Goal: Information Seeking & Learning: Learn about a topic

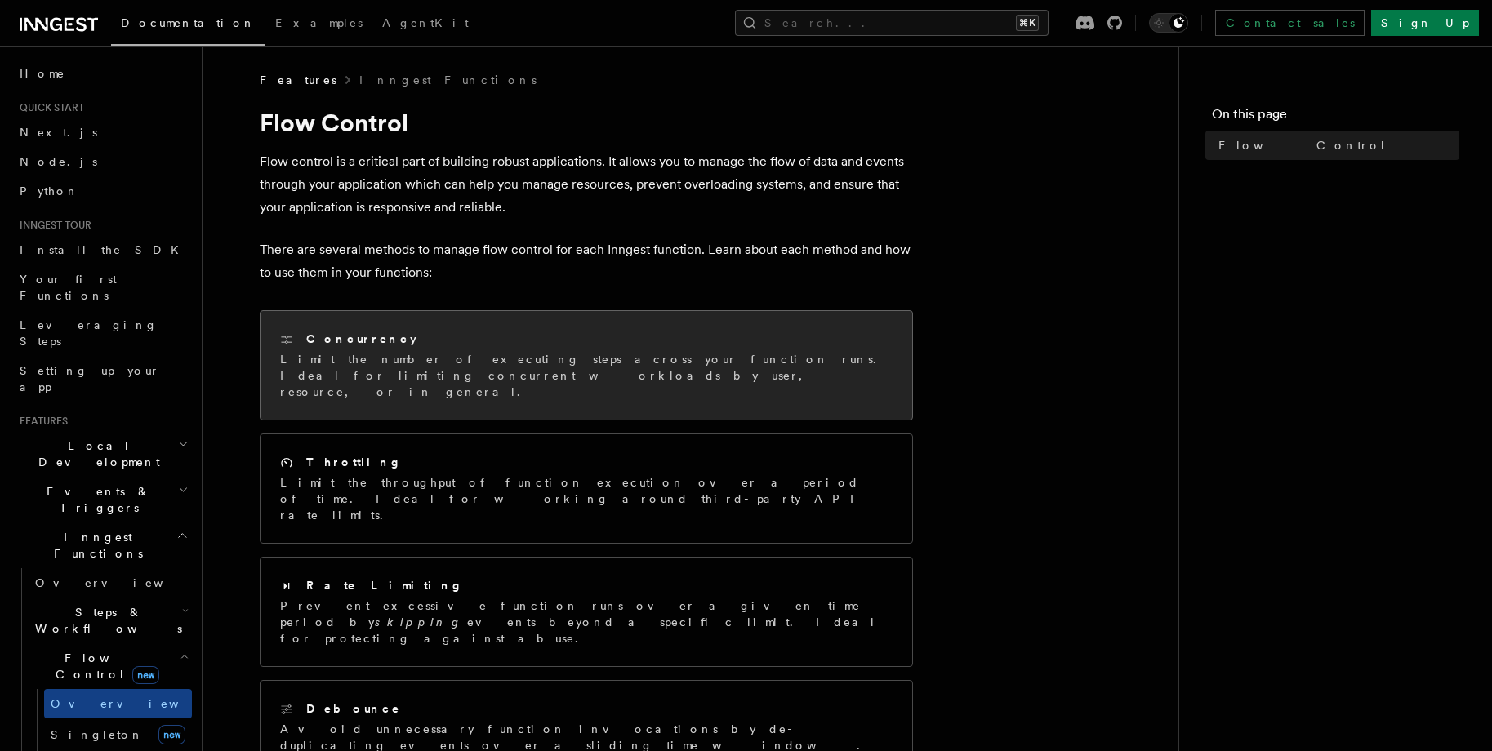
click at [604, 347] on div "Concurrency" at bounding box center [586, 339] width 612 height 17
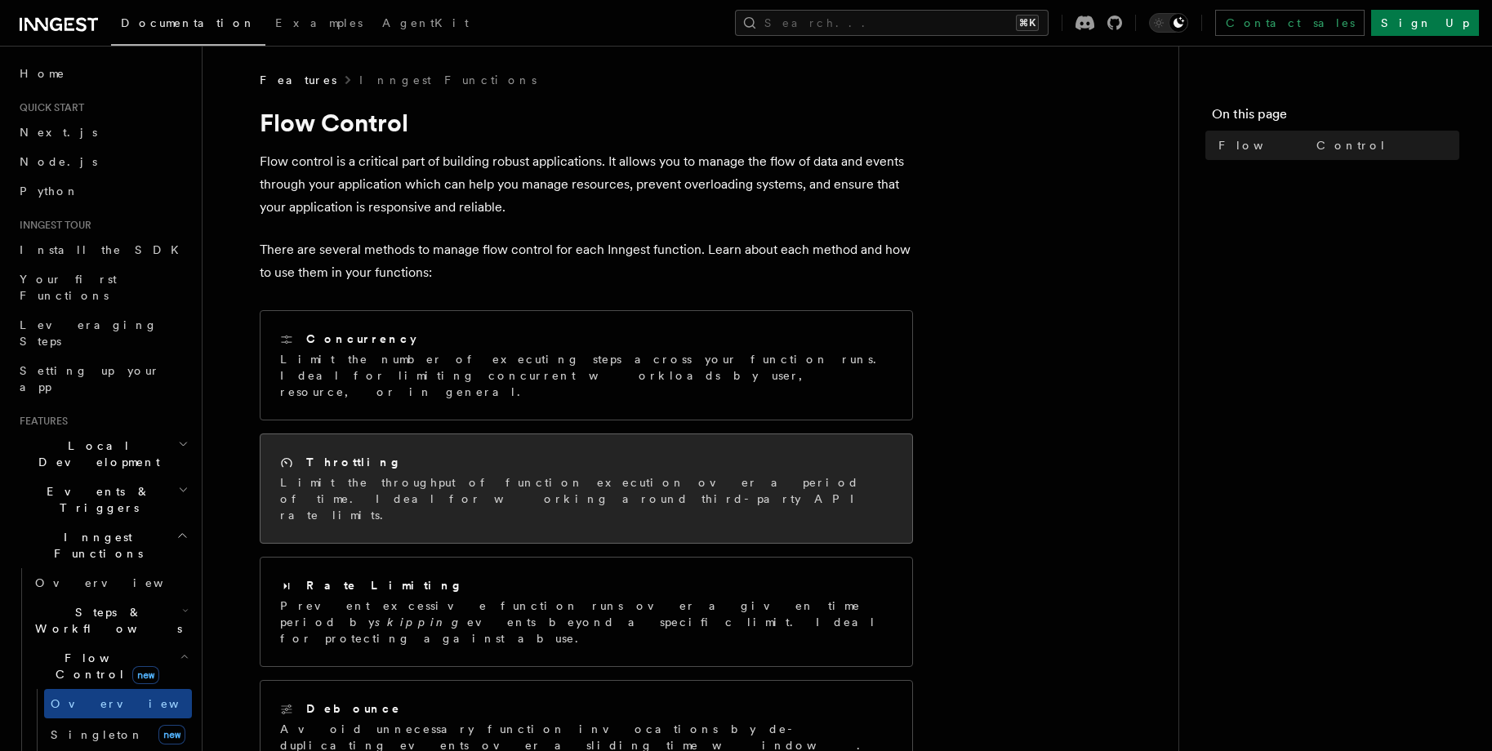
click at [622, 454] on div "Throttling" at bounding box center [586, 462] width 612 height 17
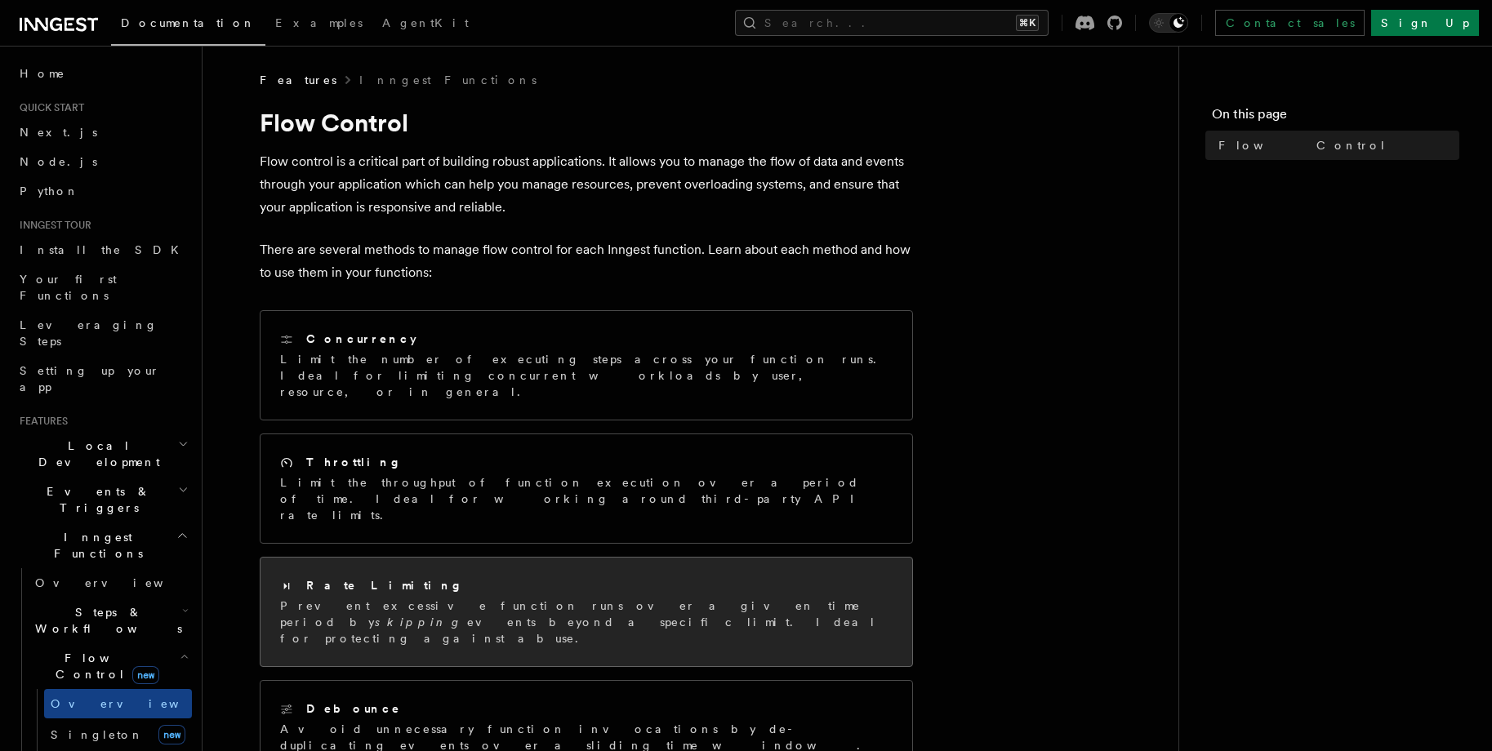
click at [637, 598] on p "Prevent excessive function runs over a given time period by skipping events bey…" at bounding box center [586, 622] width 612 height 49
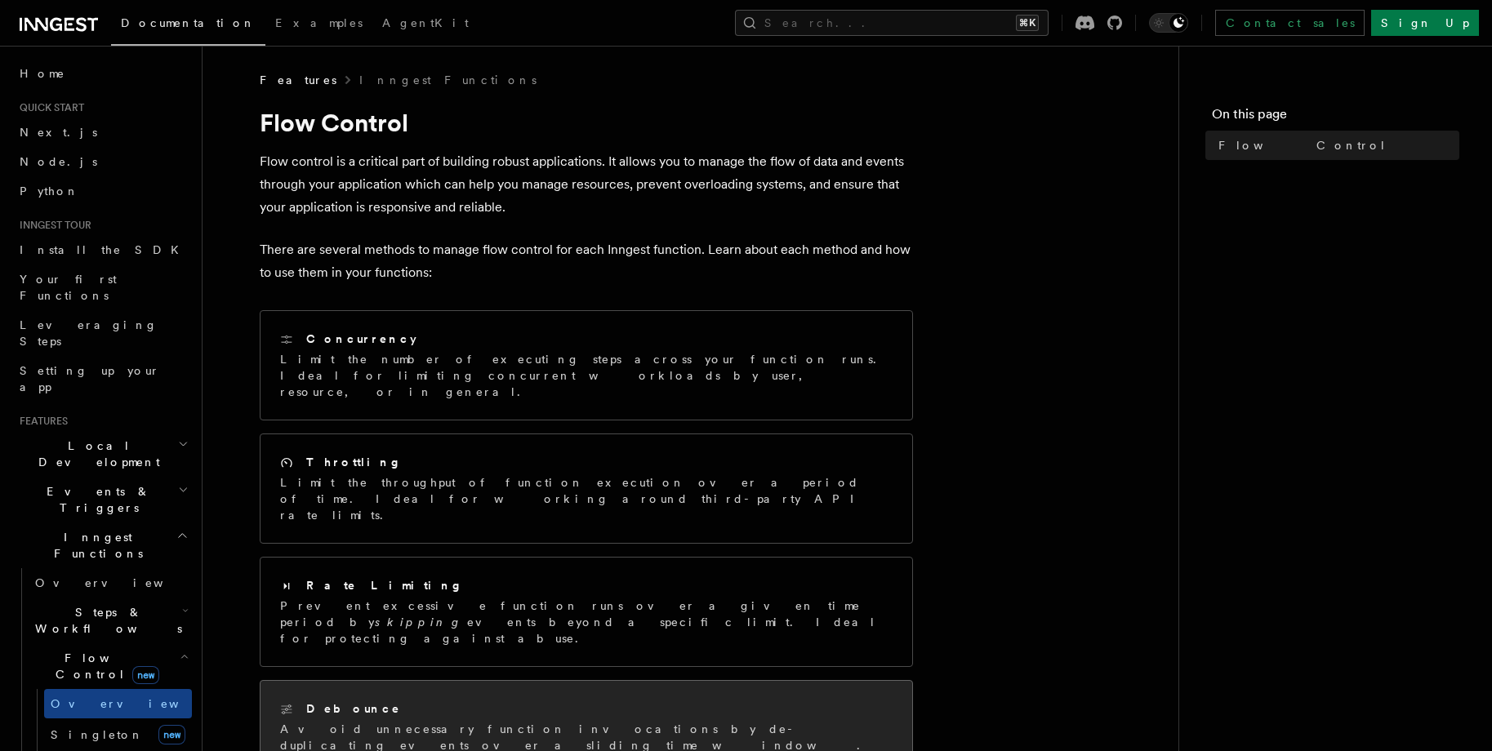
click at [641, 681] on div "Debounce Avoid unnecessary function invocations by de-duplicating events over a…" at bounding box center [586, 743] width 652 height 125
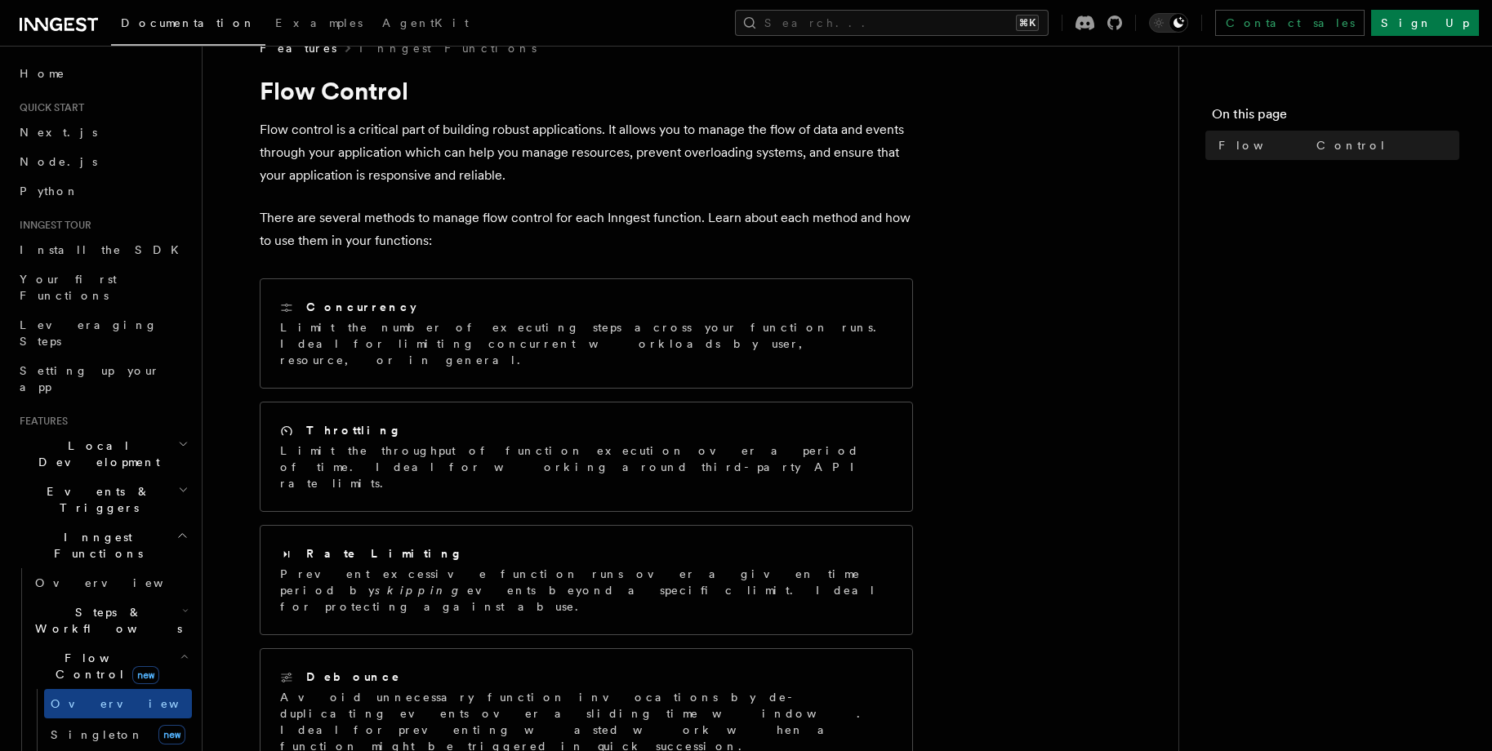
scroll to position [154, 0]
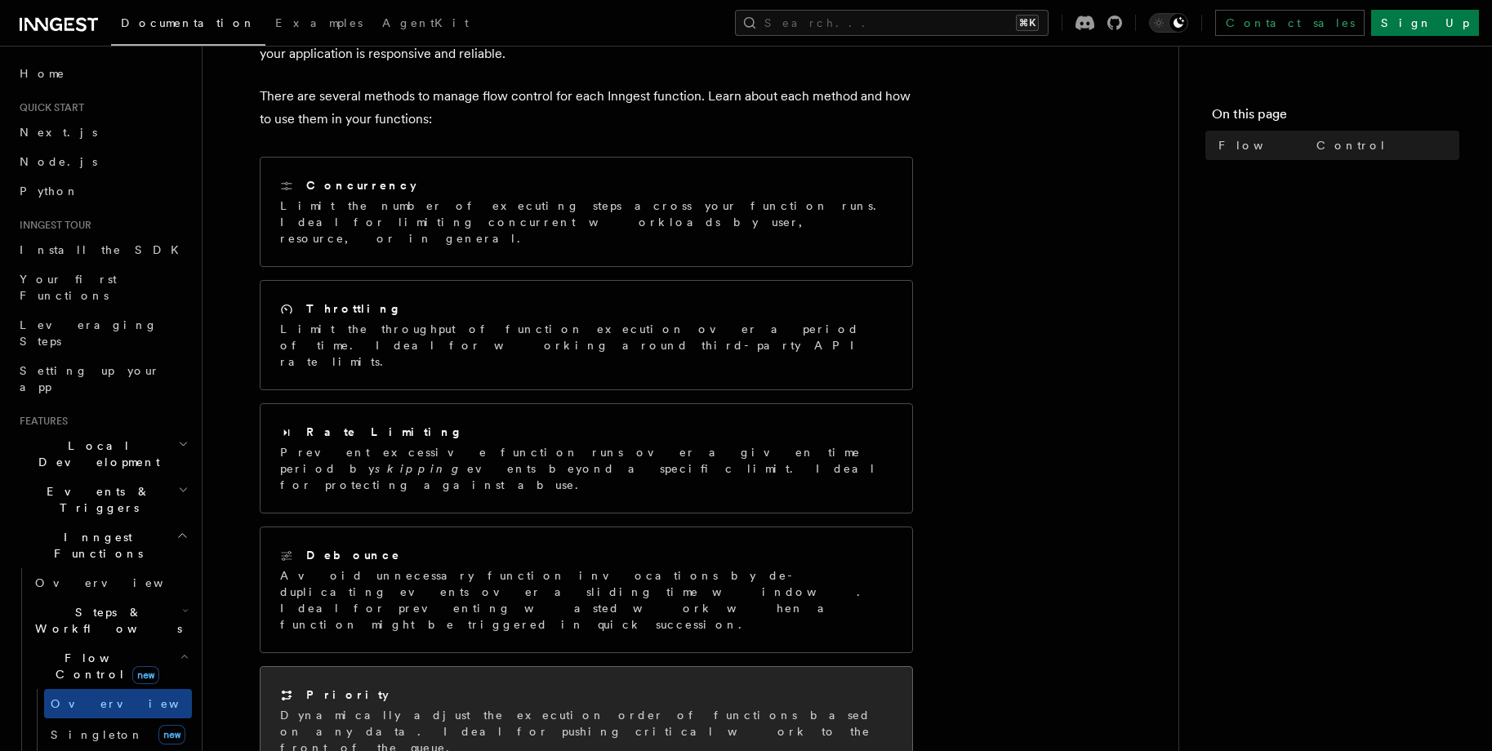
click at [667, 707] on p "Dynamically adjust the execution order of functions based on any data. Ideal fo…" at bounding box center [586, 731] width 612 height 49
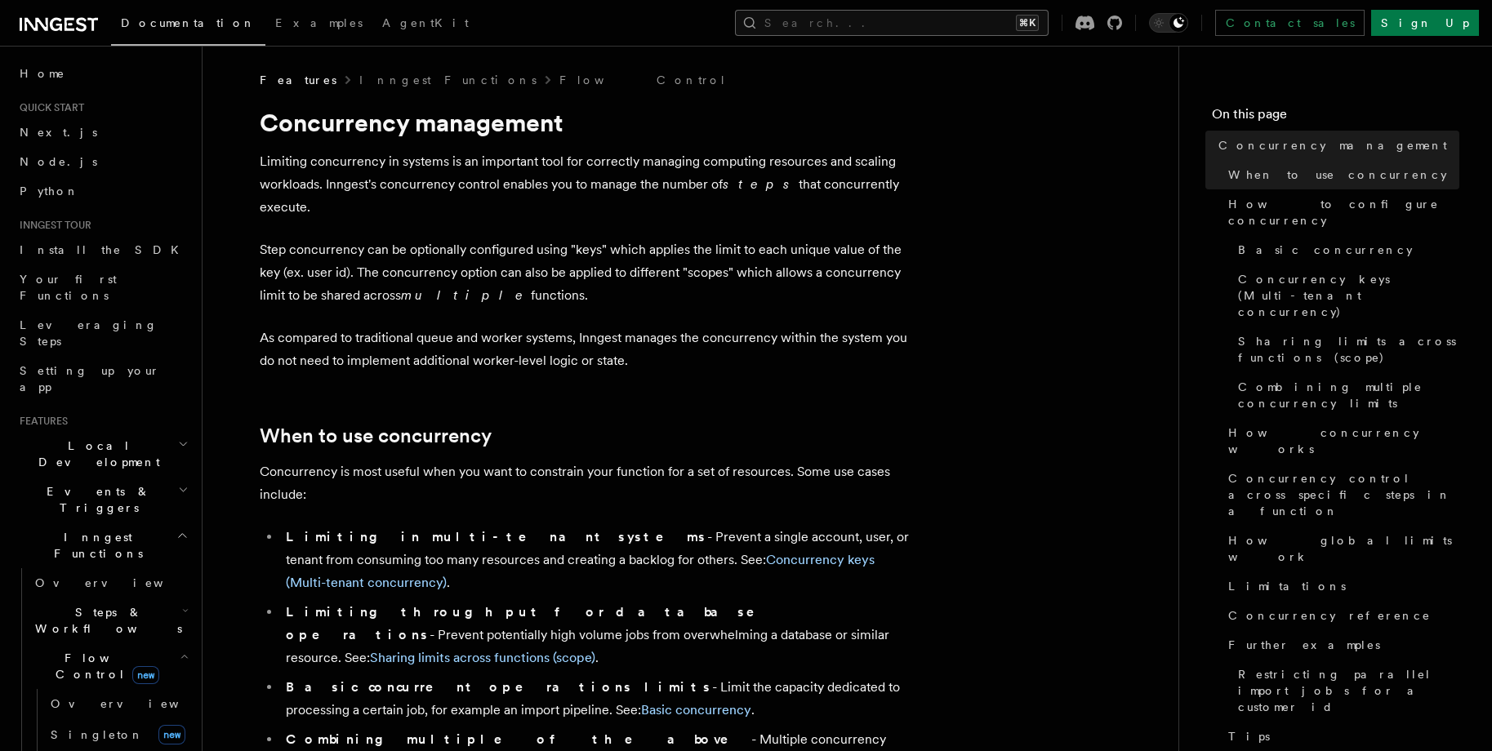
click at [955, 20] on button "Search... ⌘K" at bounding box center [892, 23] width 314 height 26
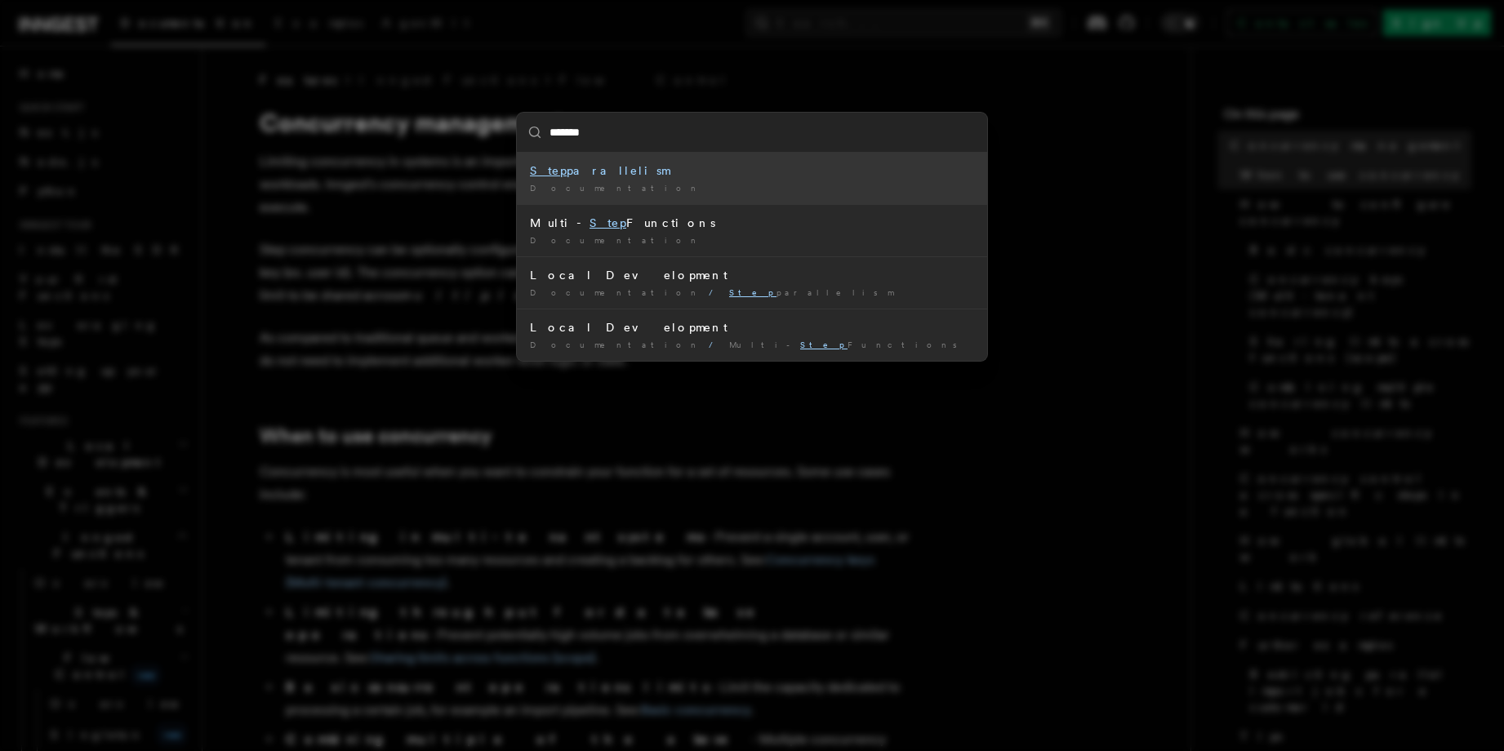
type input "********"
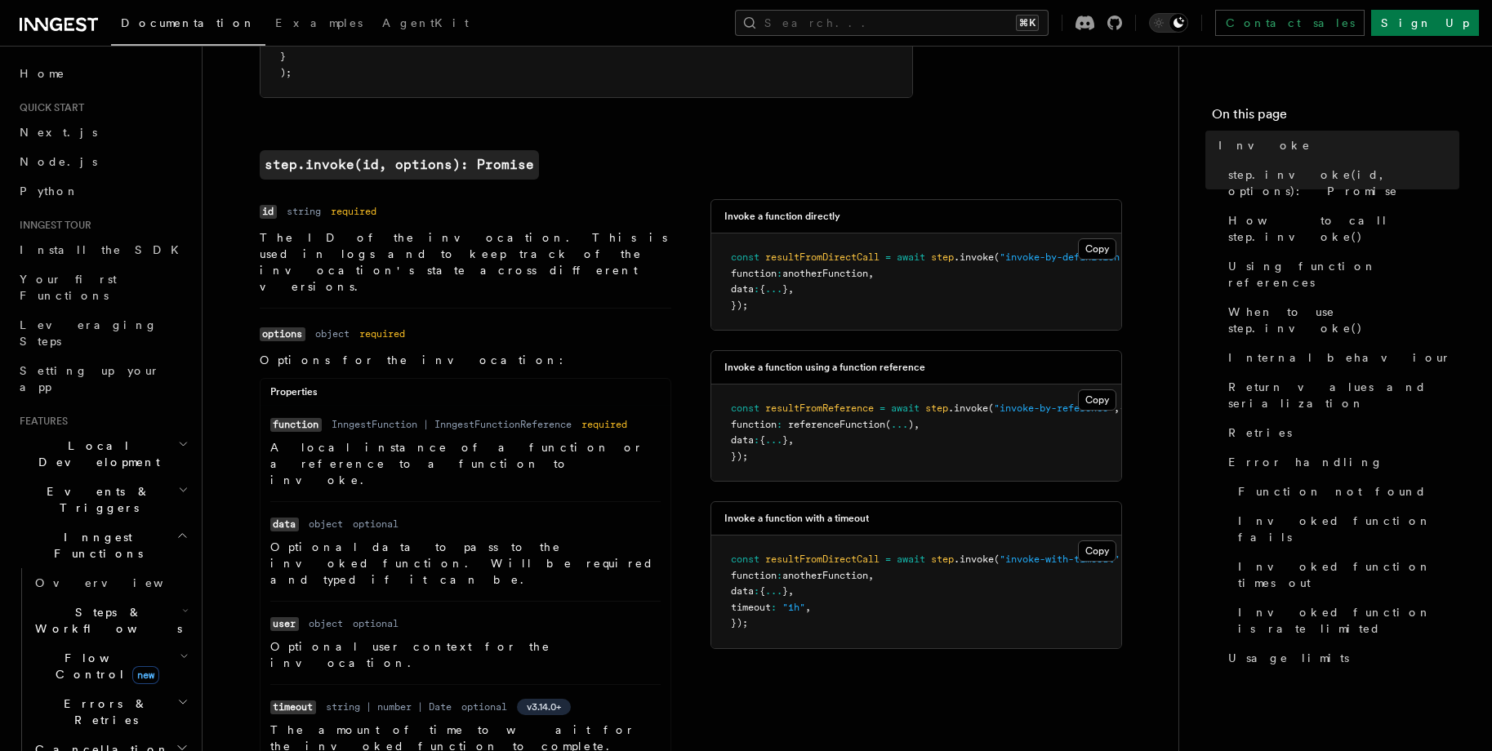
scroll to position [599, 0]
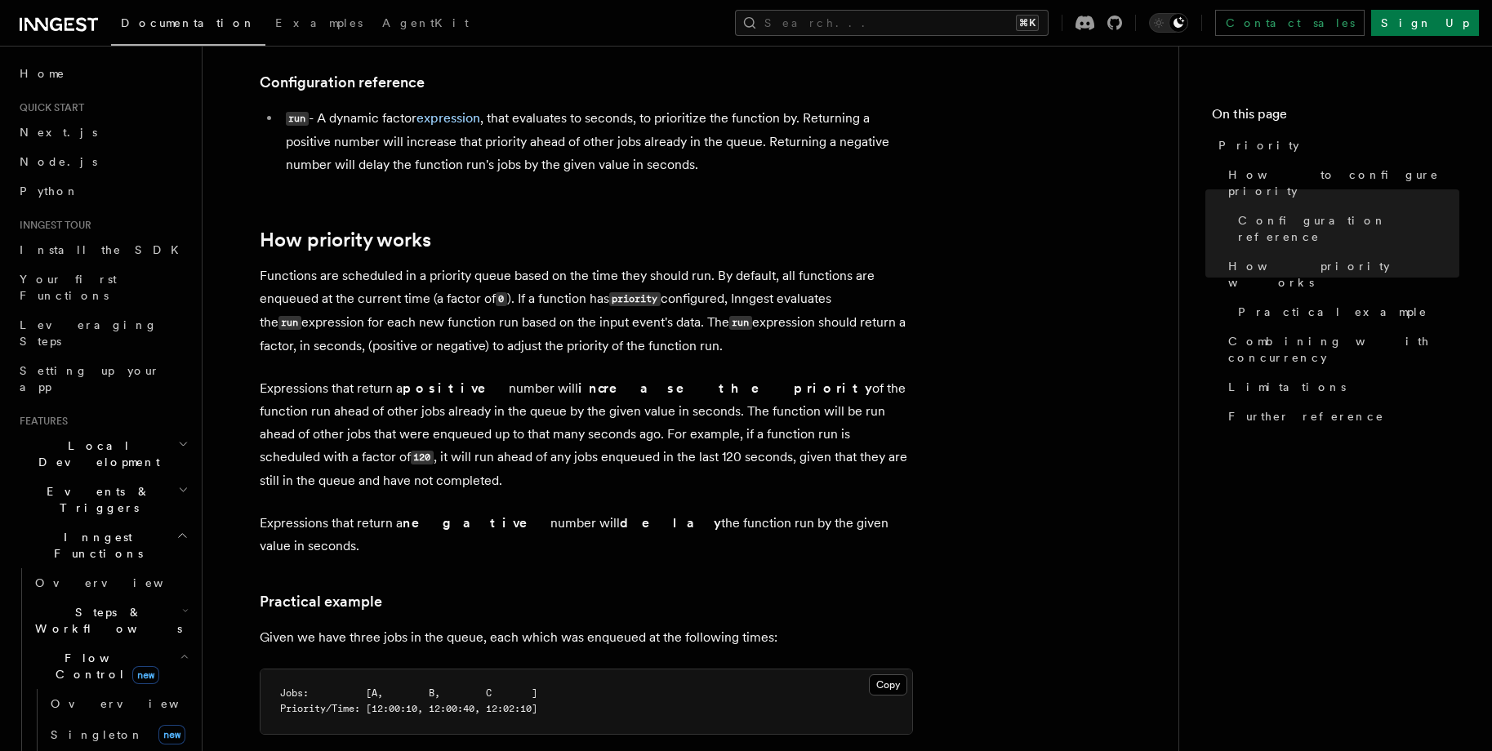
scroll to position [687, 0]
drag, startPoint x: 340, startPoint y: 283, endPoint x: 307, endPoint y: 269, distance: 35.5
click at [339, 283] on p "Functions are scheduled in a priority queue based on the time they should run. …" at bounding box center [586, 307] width 653 height 93
click at [256, 254] on article "Features Inngest Functions Flow Control Priority Priority allows you to dynamic…" at bounding box center [691, 630] width 924 height 2491
click at [230, 231] on icon at bounding box center [235, 238] width 16 height 16
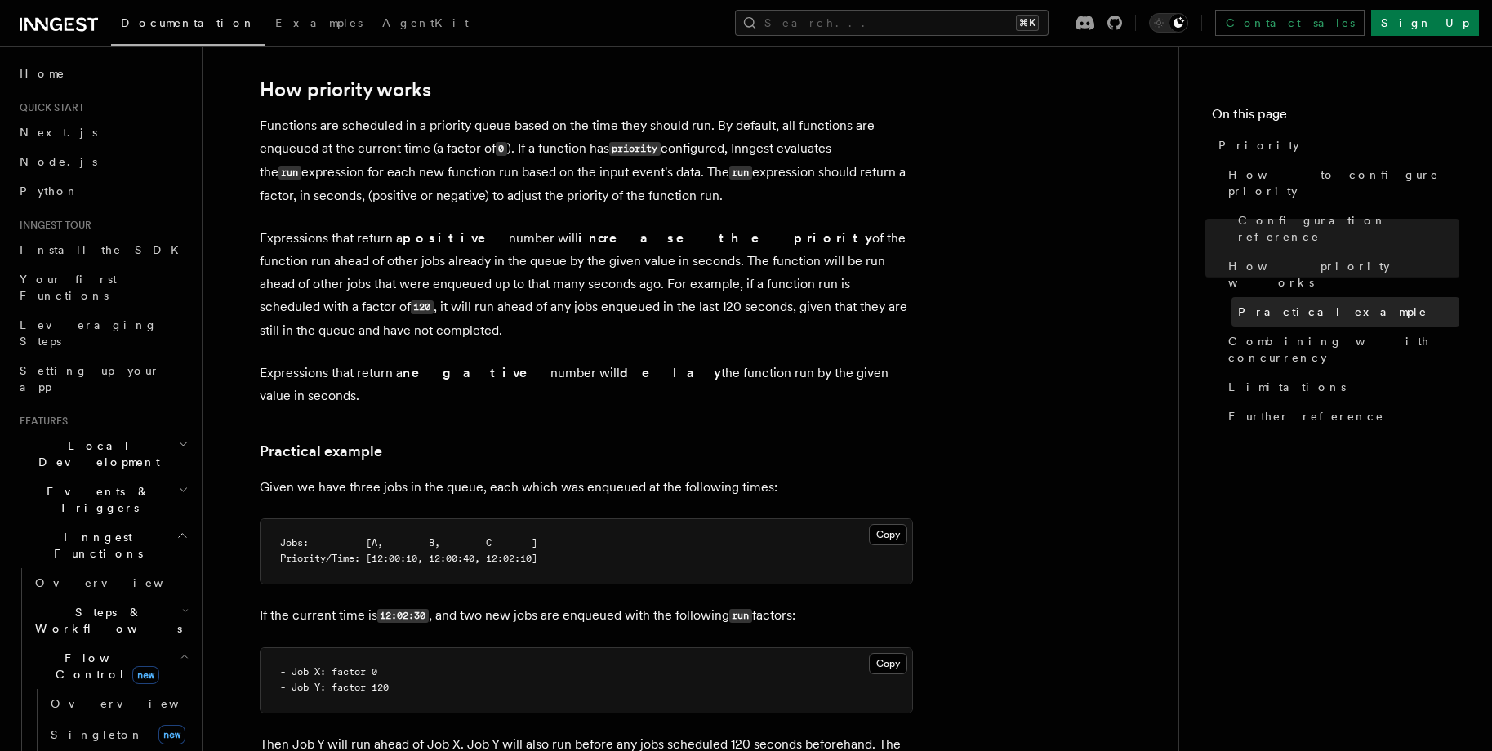
click at [1306, 304] on span "Practical example" at bounding box center [1332, 312] width 189 height 16
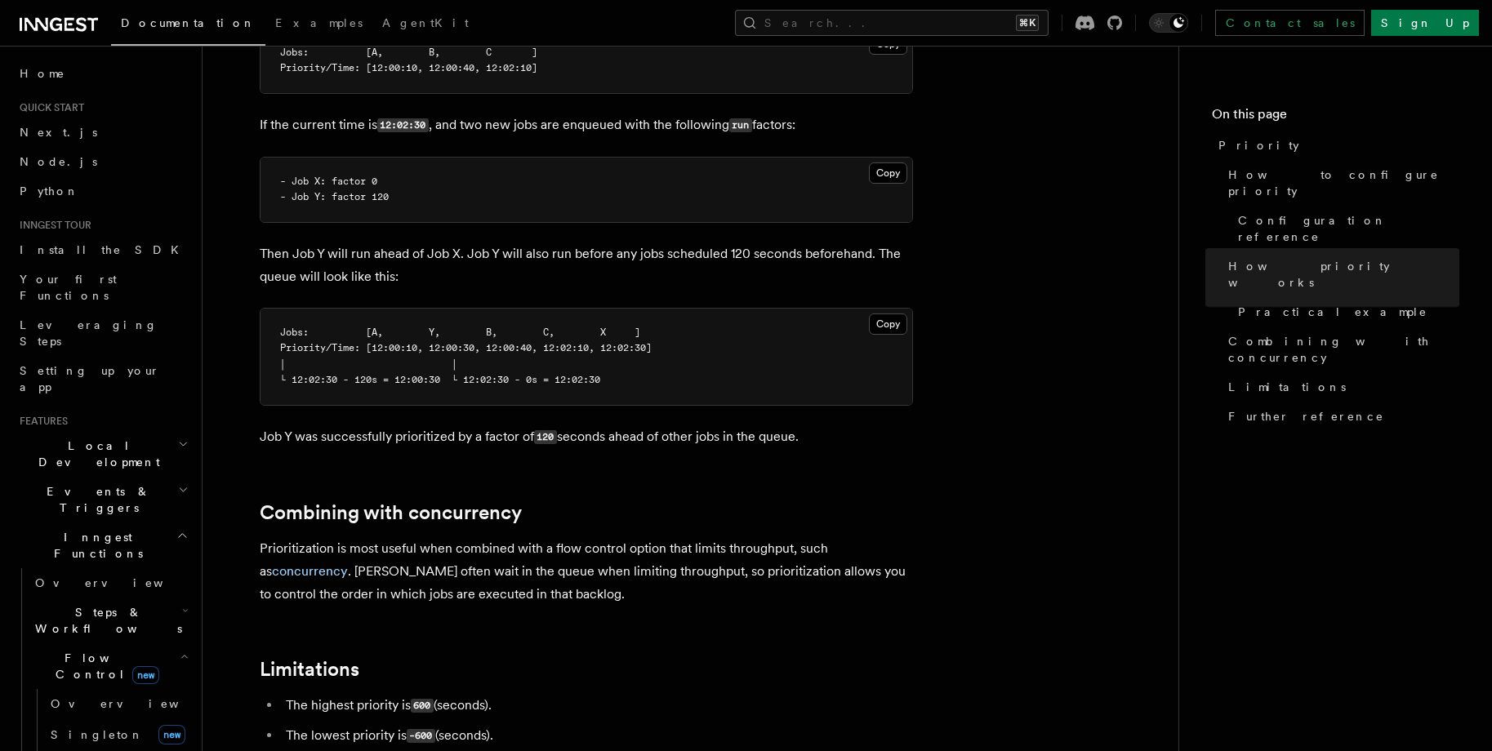
scroll to position [1380, 0]
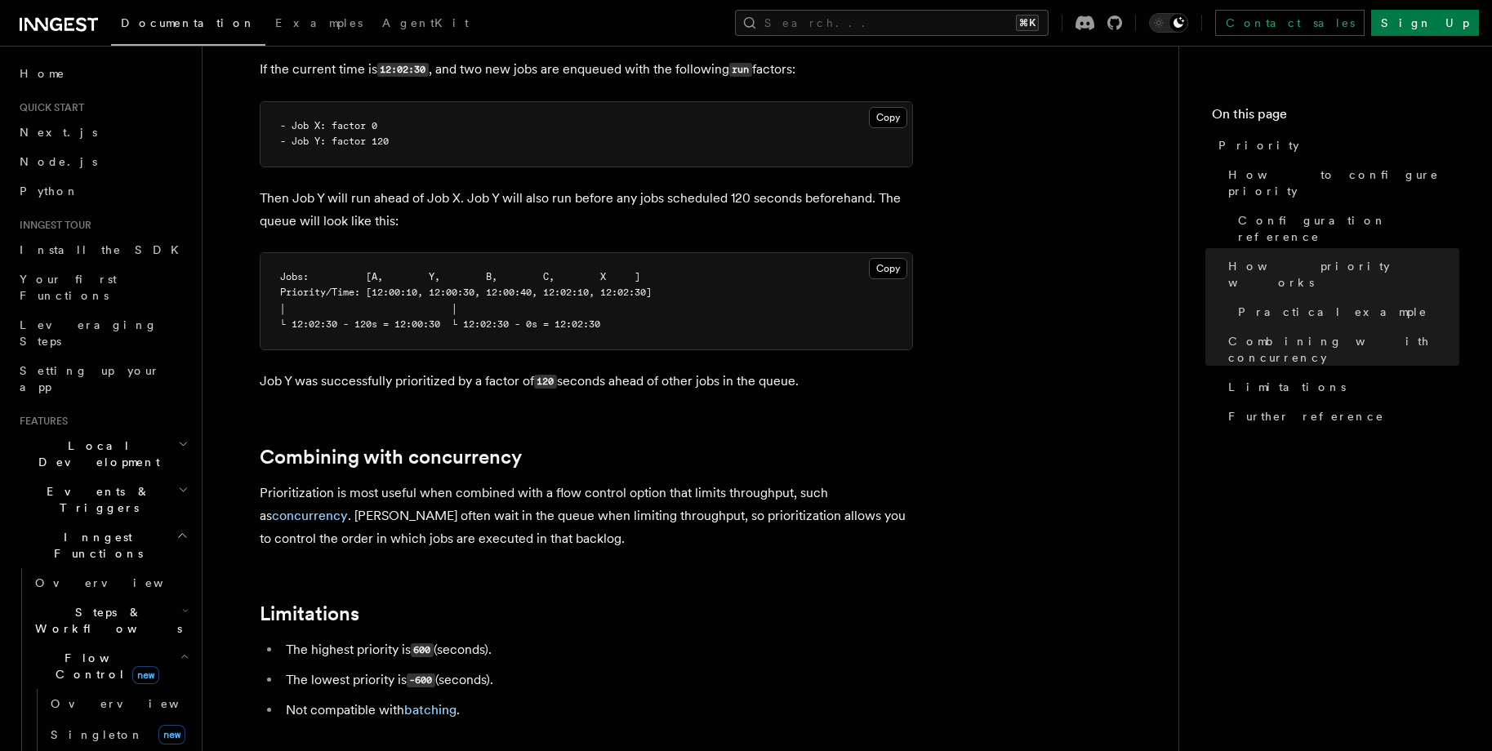
click at [580, 514] on p "Prioritization is most useful when combined with a flow control option that lim…" at bounding box center [586, 516] width 653 height 69
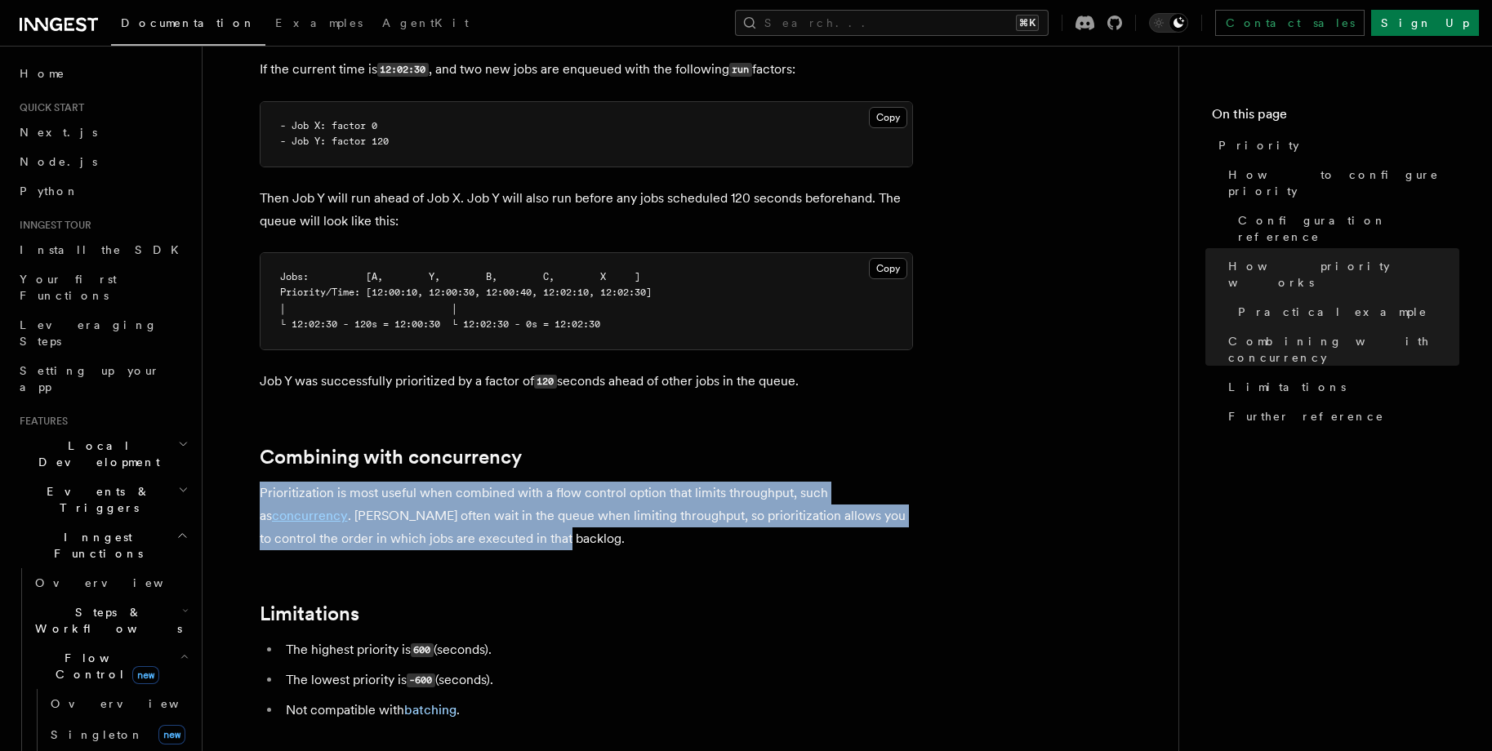
drag, startPoint x: 578, startPoint y: 514, endPoint x: 260, endPoint y: 459, distance: 323.1
click at [260, 482] on p "Prioritization is most useful when combined with a flow control option that lim…" at bounding box center [586, 516] width 653 height 69
copy p "Prioritization is most useful when combined with a flow control option that lim…"
